Goal: Browse casually: Explore the website without a specific task or goal

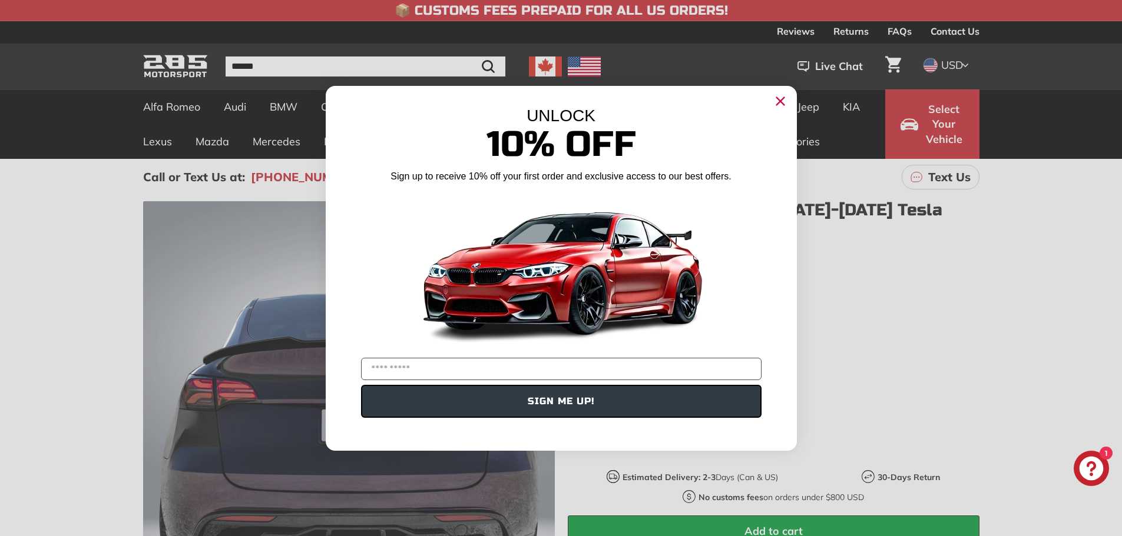
click at [777, 100] on circle "Close dialog" at bounding box center [780, 101] width 18 height 18
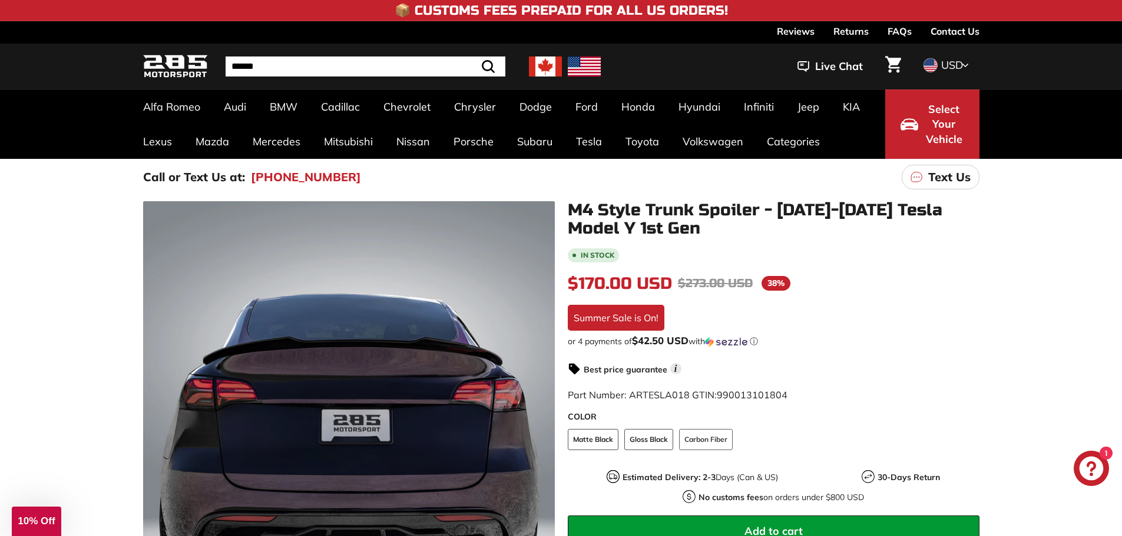
scroll to position [294, 0]
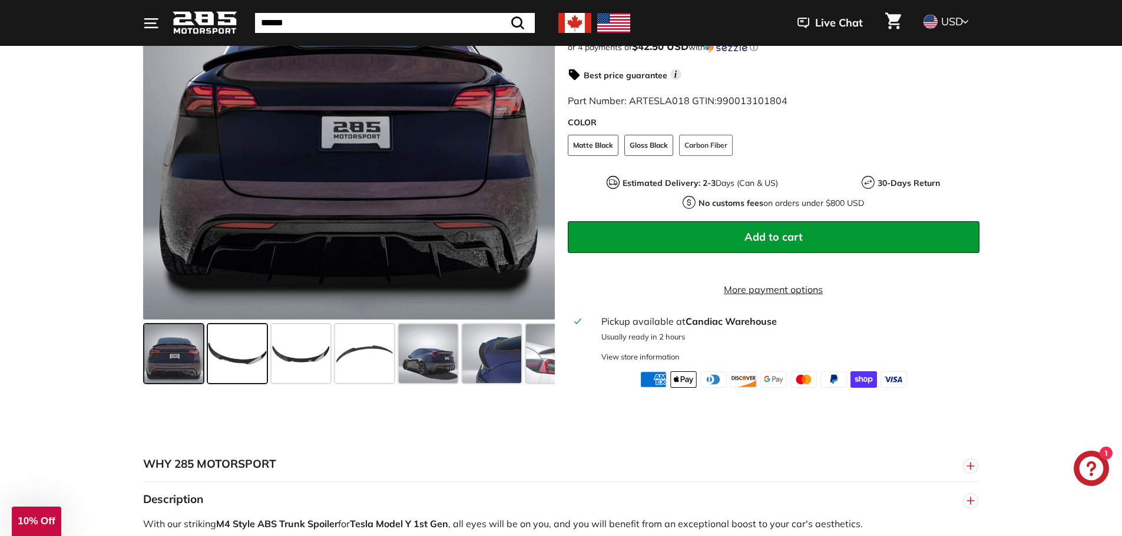
click at [230, 349] on span at bounding box center [237, 353] width 59 height 59
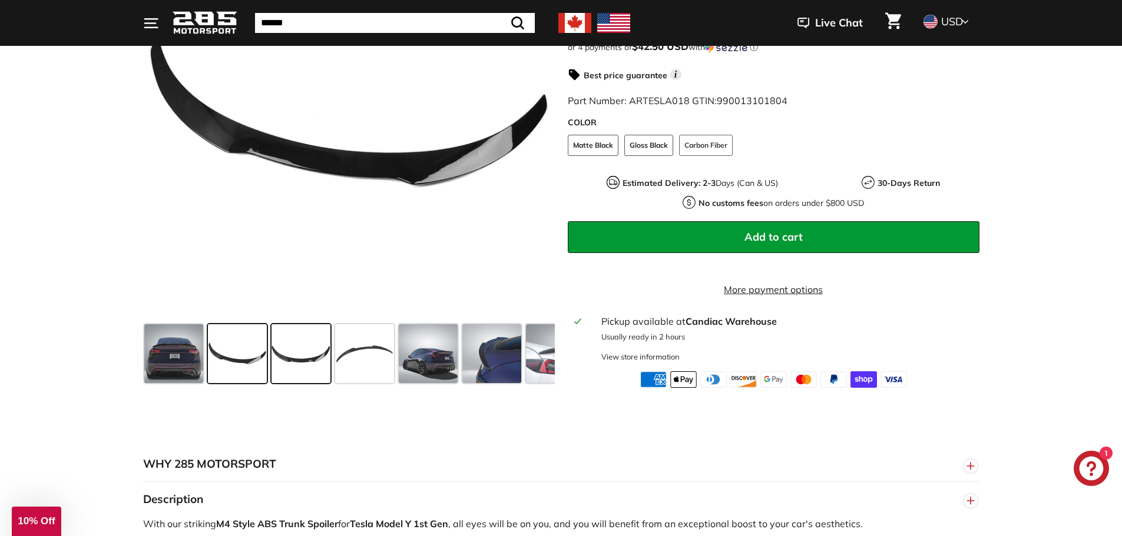
drag, startPoint x: 303, startPoint y: 356, endPoint x: 319, endPoint y: 359, distance: 16.7
click at [303, 357] on span at bounding box center [300, 353] width 59 height 59
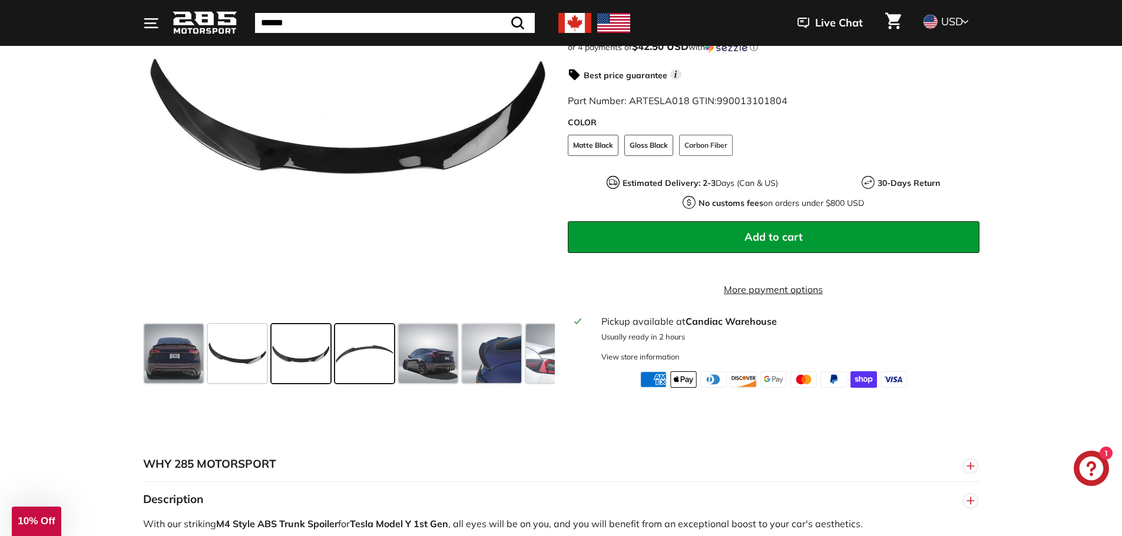
click at [372, 361] on span at bounding box center [364, 353] width 59 height 59
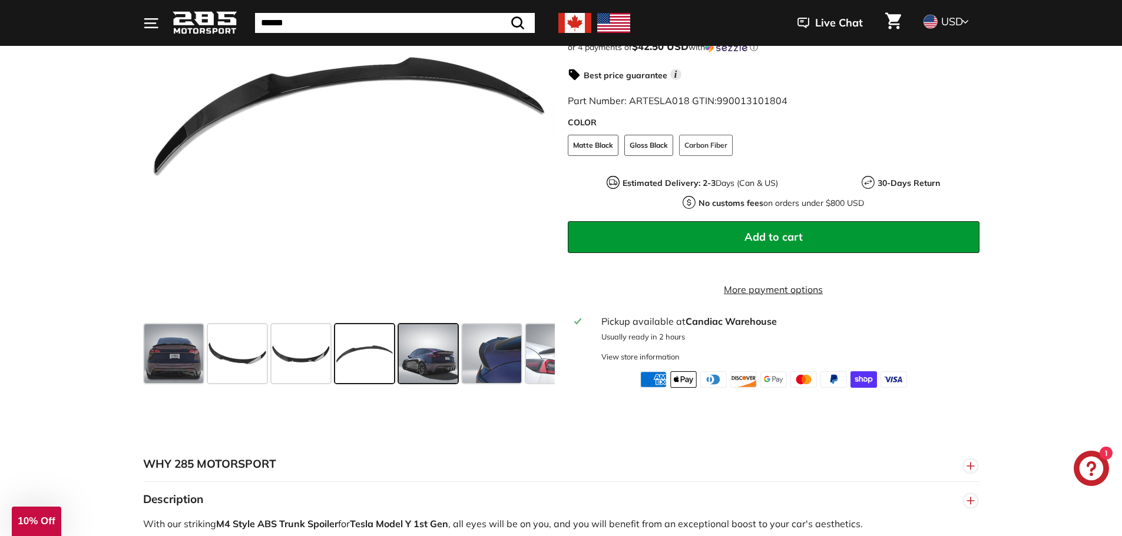
click at [439, 359] on span at bounding box center [428, 353] width 59 height 59
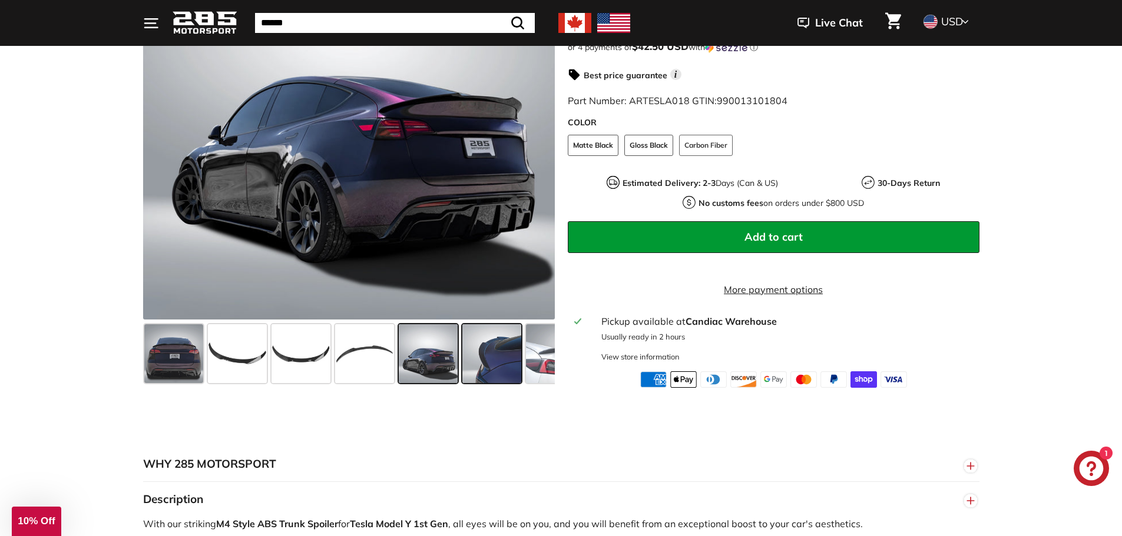
click at [496, 353] on span at bounding box center [491, 353] width 59 height 59
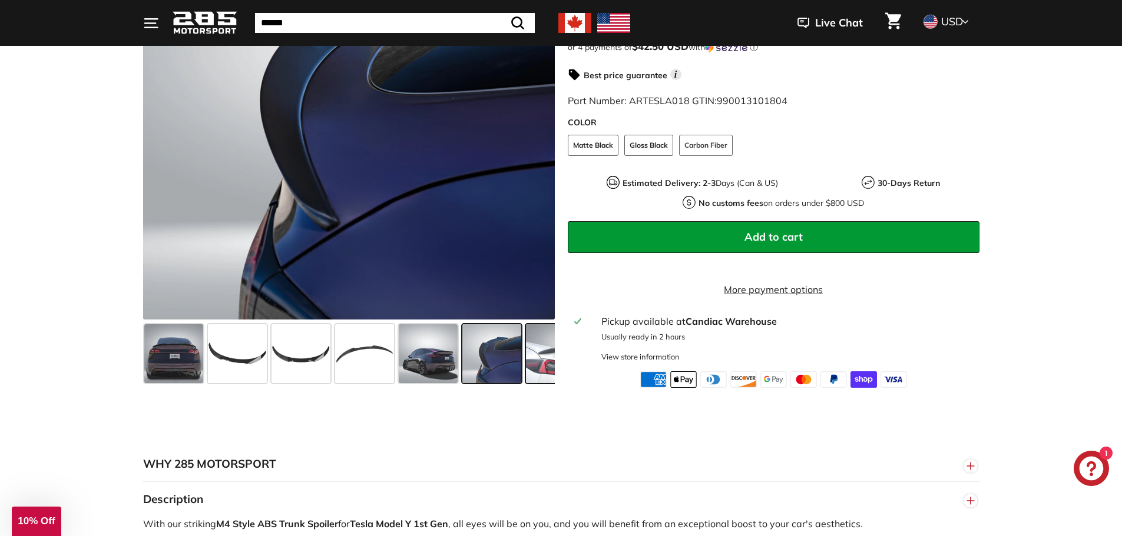
click at [532, 361] on span at bounding box center [565, 353] width 78 height 59
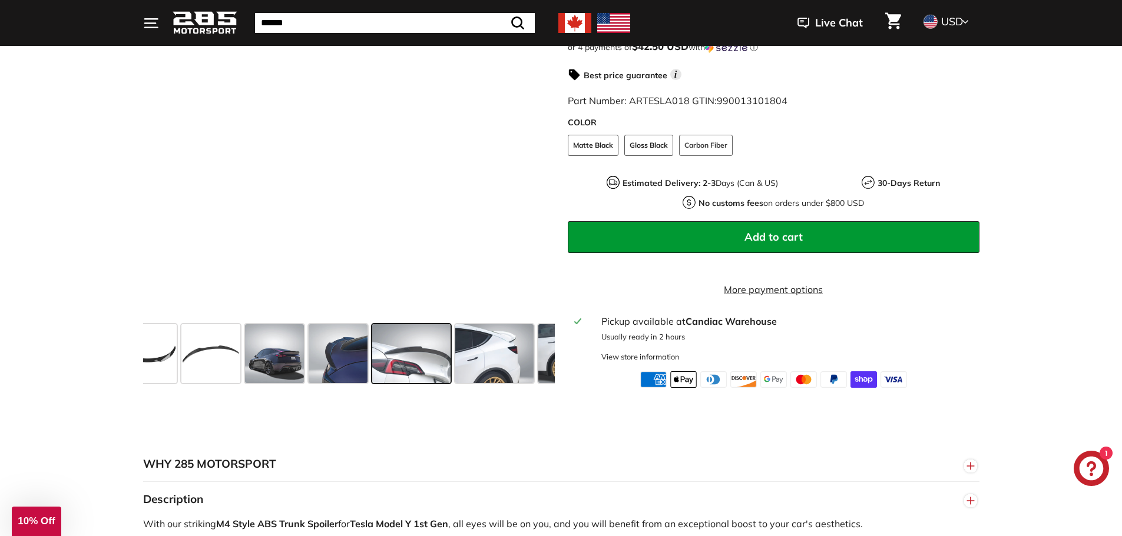
scroll to position [0, 216]
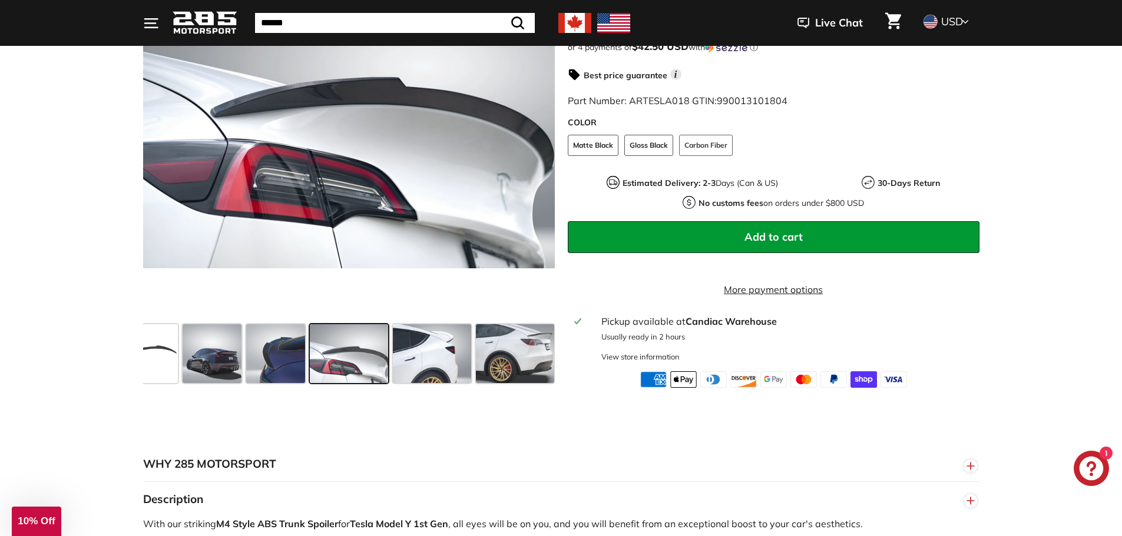
drag, startPoint x: 246, startPoint y: 376, endPoint x: 338, endPoint y: 372, distance: 92.5
click at [247, 376] on span at bounding box center [275, 353] width 59 height 59
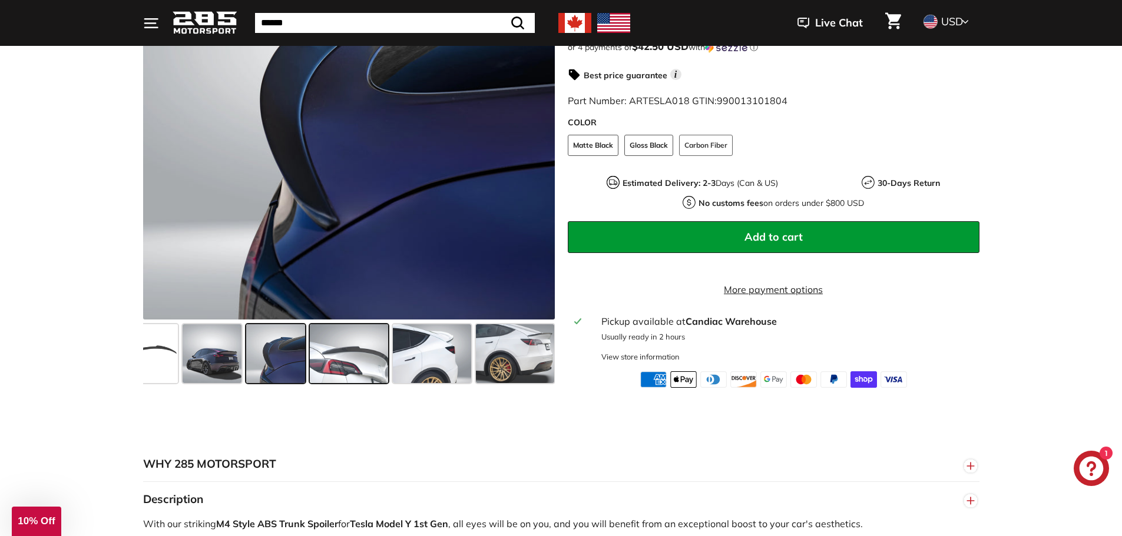
click at [365, 372] on span at bounding box center [349, 353] width 78 height 59
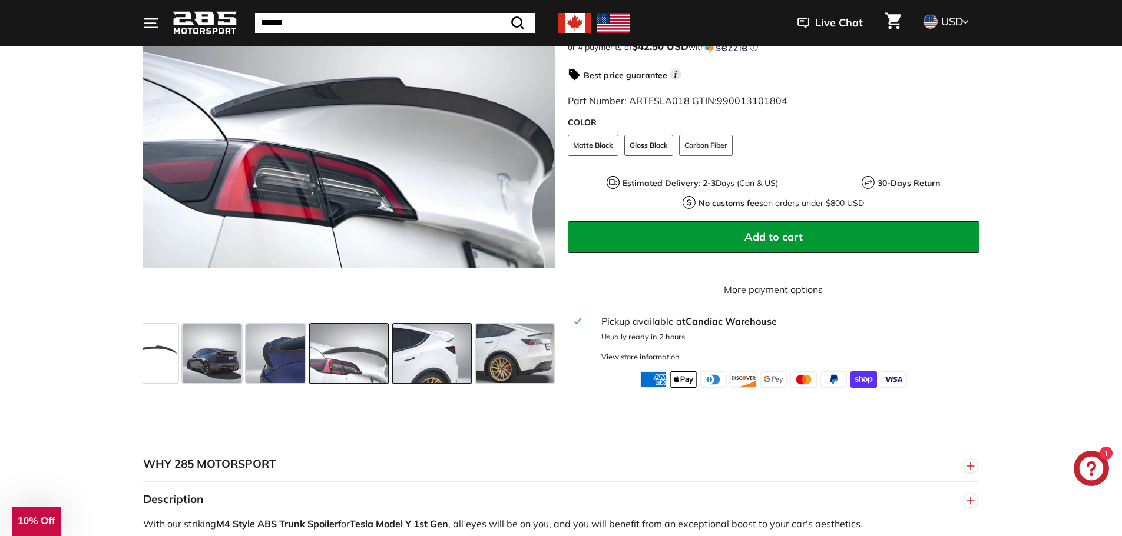
click at [419, 370] on span at bounding box center [432, 353] width 78 height 59
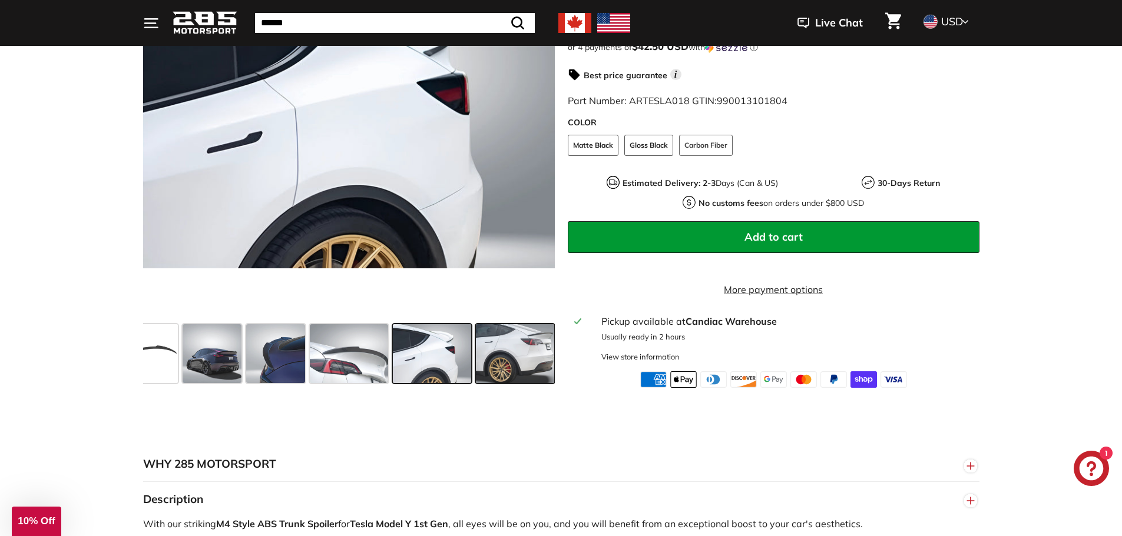
click at [499, 370] on span at bounding box center [515, 353] width 78 height 59
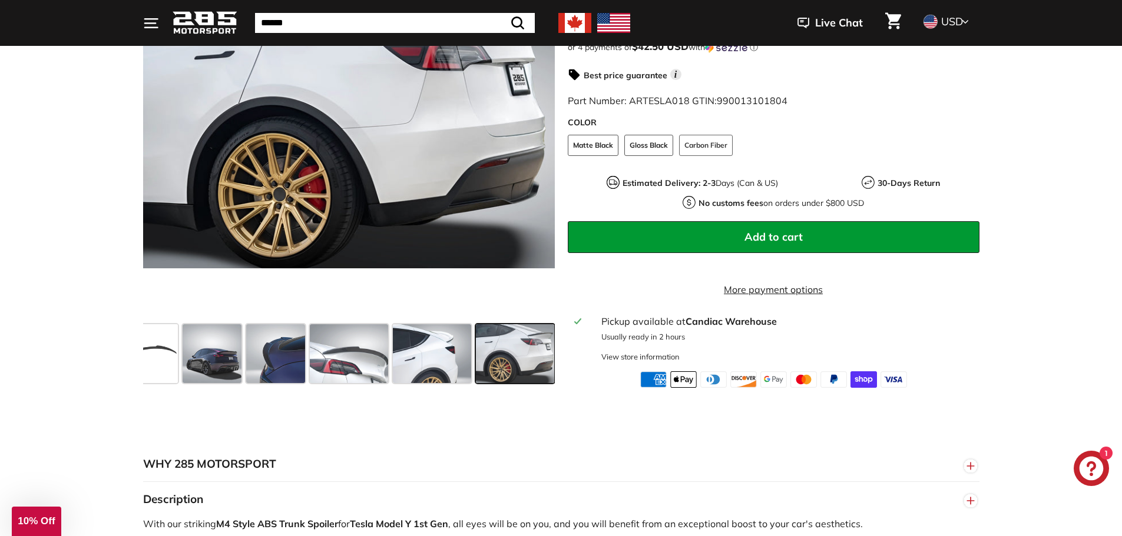
scroll to position [0, 282]
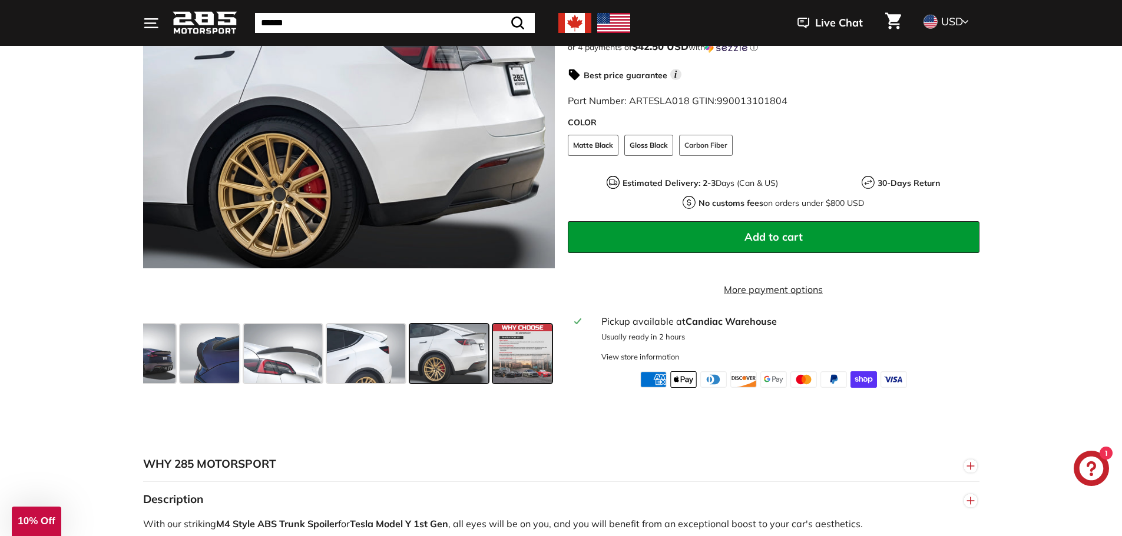
click at [532, 367] on span at bounding box center [522, 353] width 59 height 59
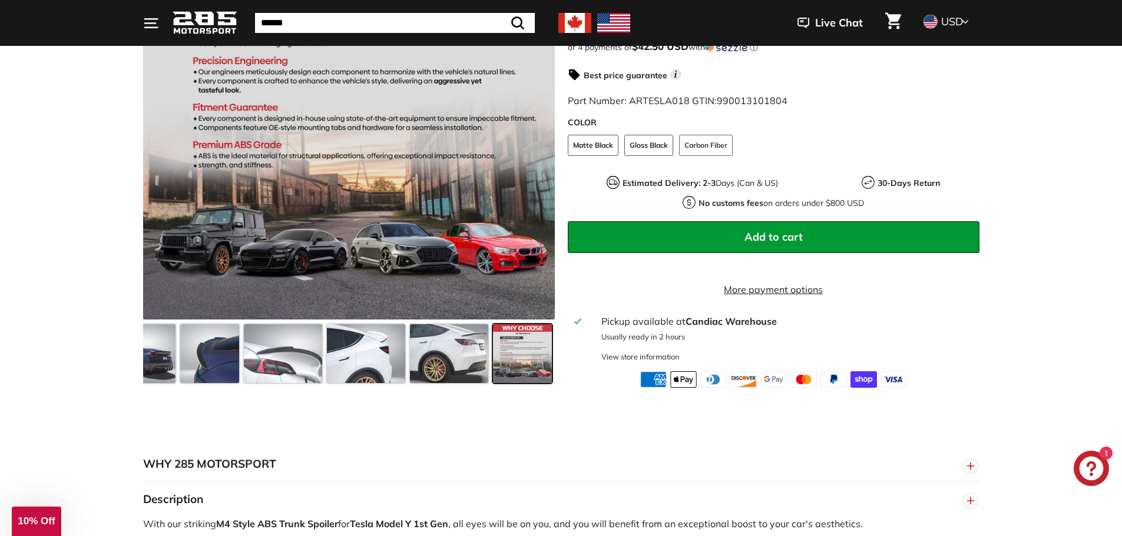
drag, startPoint x: 147, startPoint y: 374, endPoint x: 188, endPoint y: 375, distance: 41.2
click at [149, 374] on span at bounding box center [146, 353] width 59 height 59
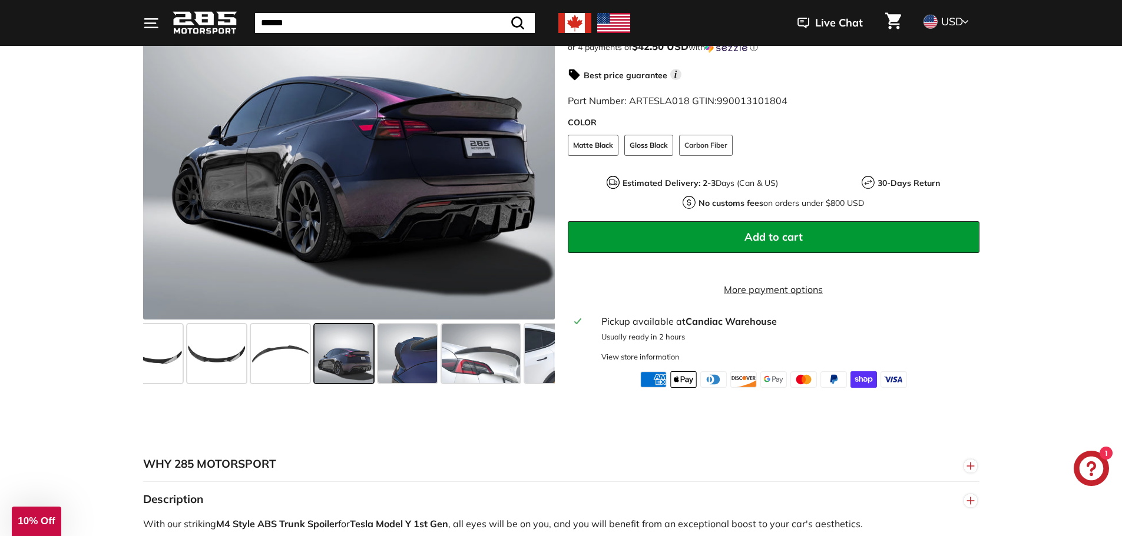
scroll to position [0, 79]
click at [351, 377] on span at bounding box center [348, 353] width 59 height 59
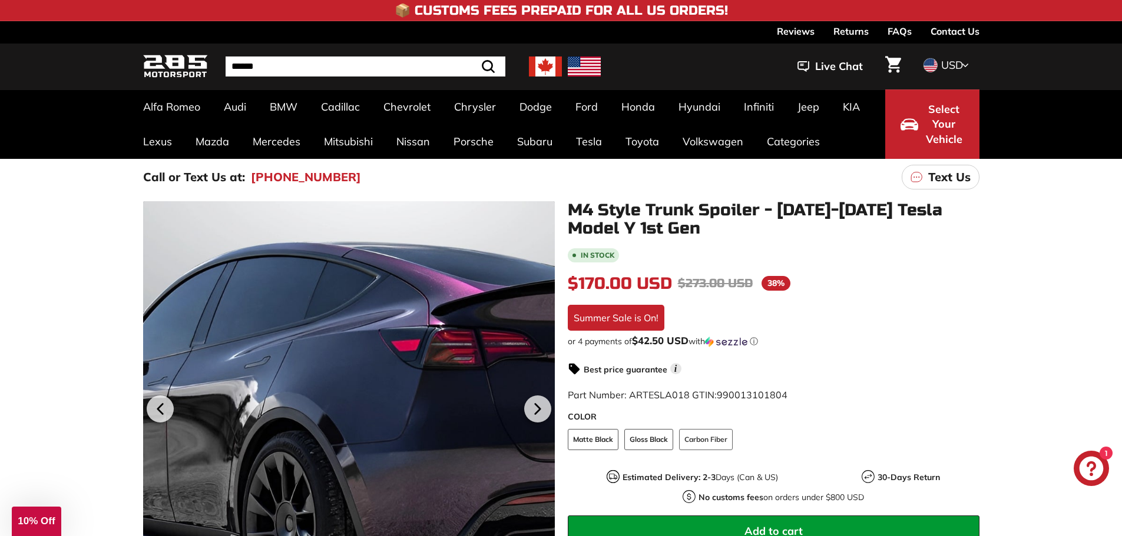
scroll to position [294, 0]
